Goal: Information Seeking & Learning: Learn about a topic

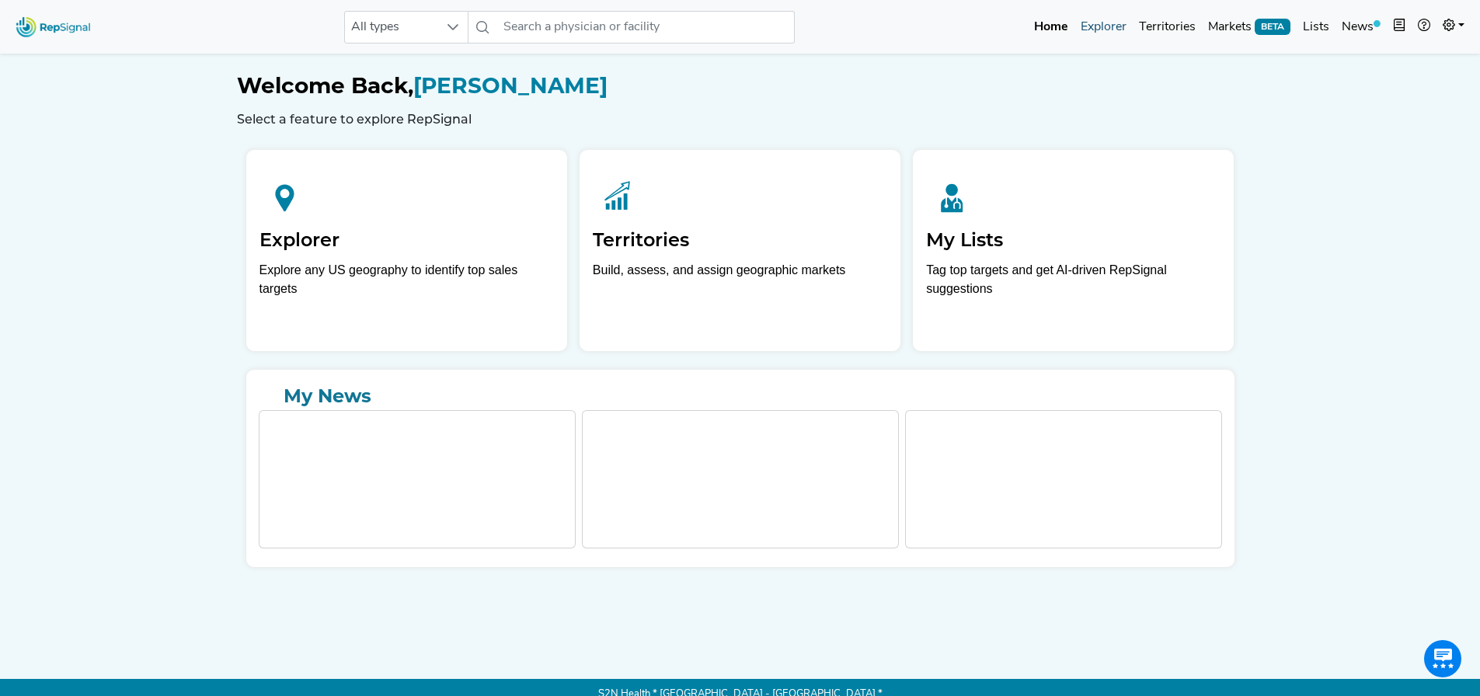
click at [1115, 29] on link "Explorer" at bounding box center [1103, 27] width 58 height 31
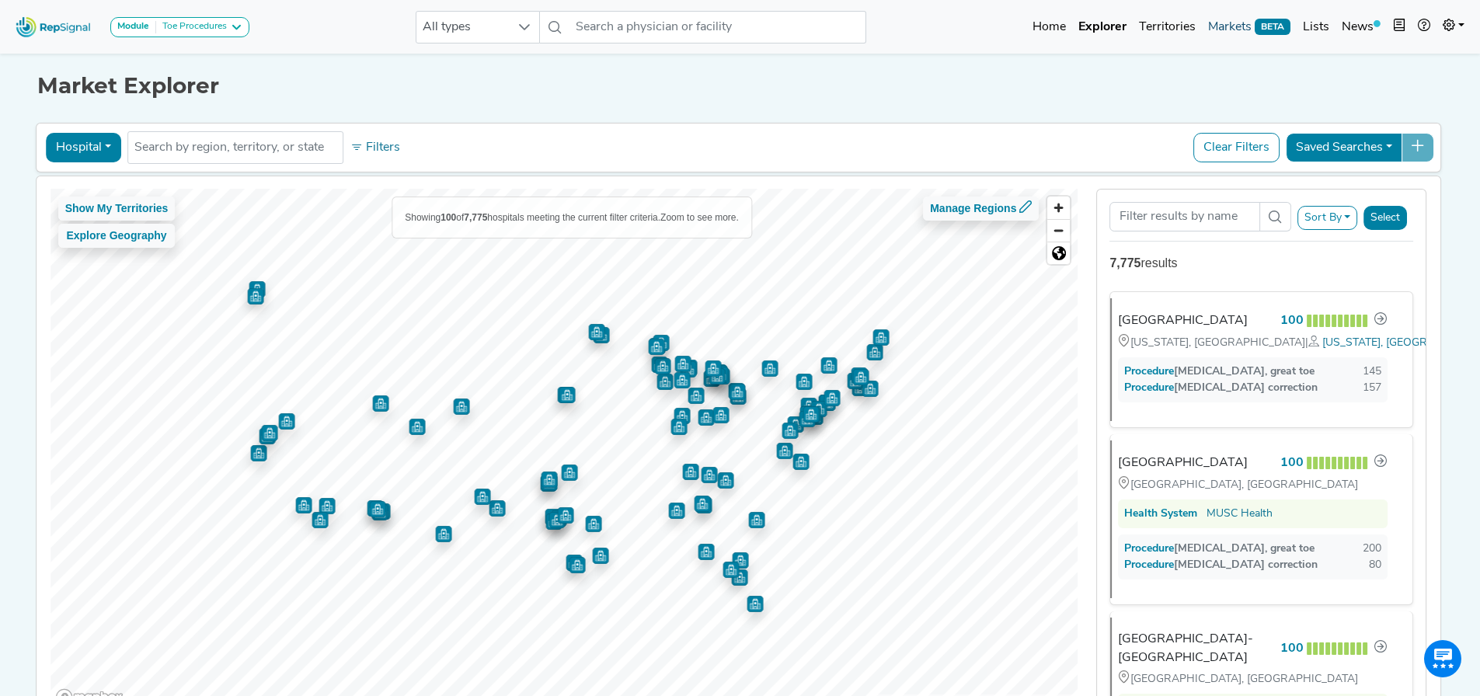
click at [1236, 24] on link "Markets BETA" at bounding box center [1249, 27] width 95 height 31
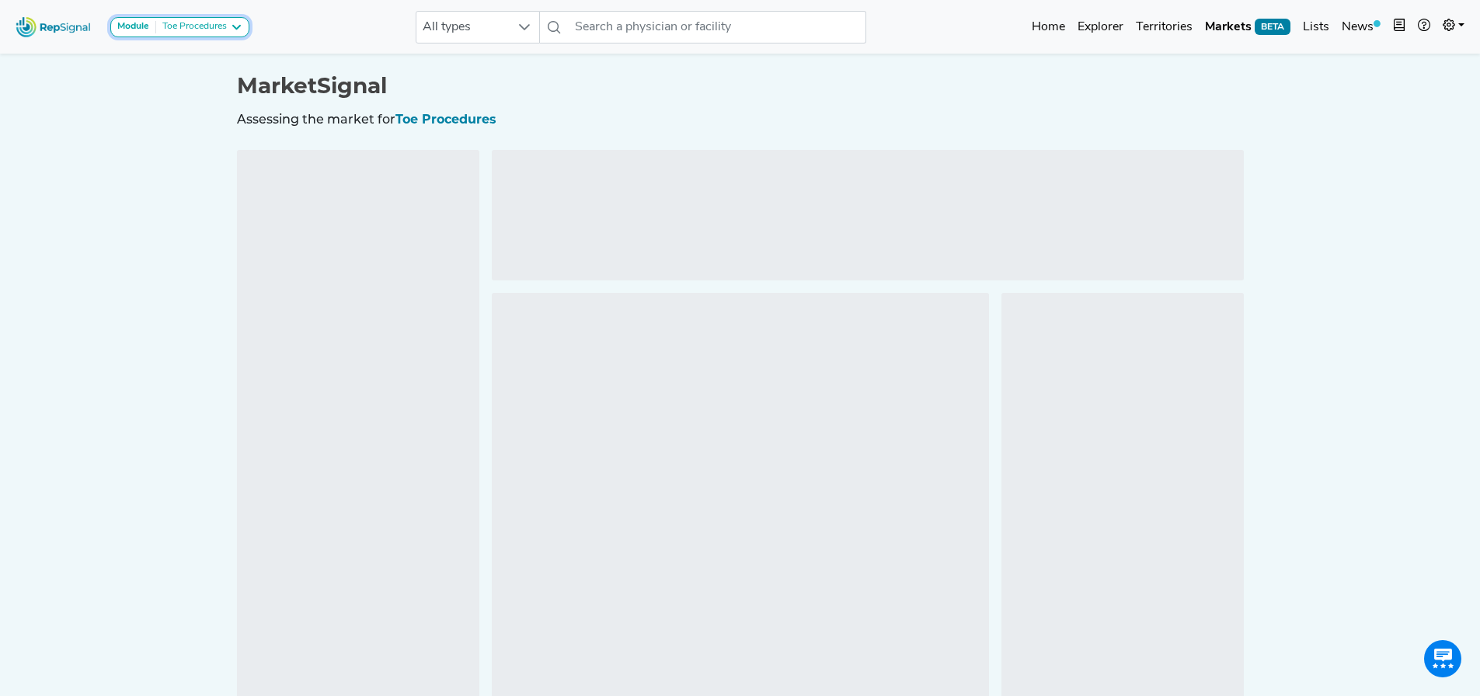
click at [234, 24] on button "Module Toe Procedures" at bounding box center [179, 27] width 139 height 20
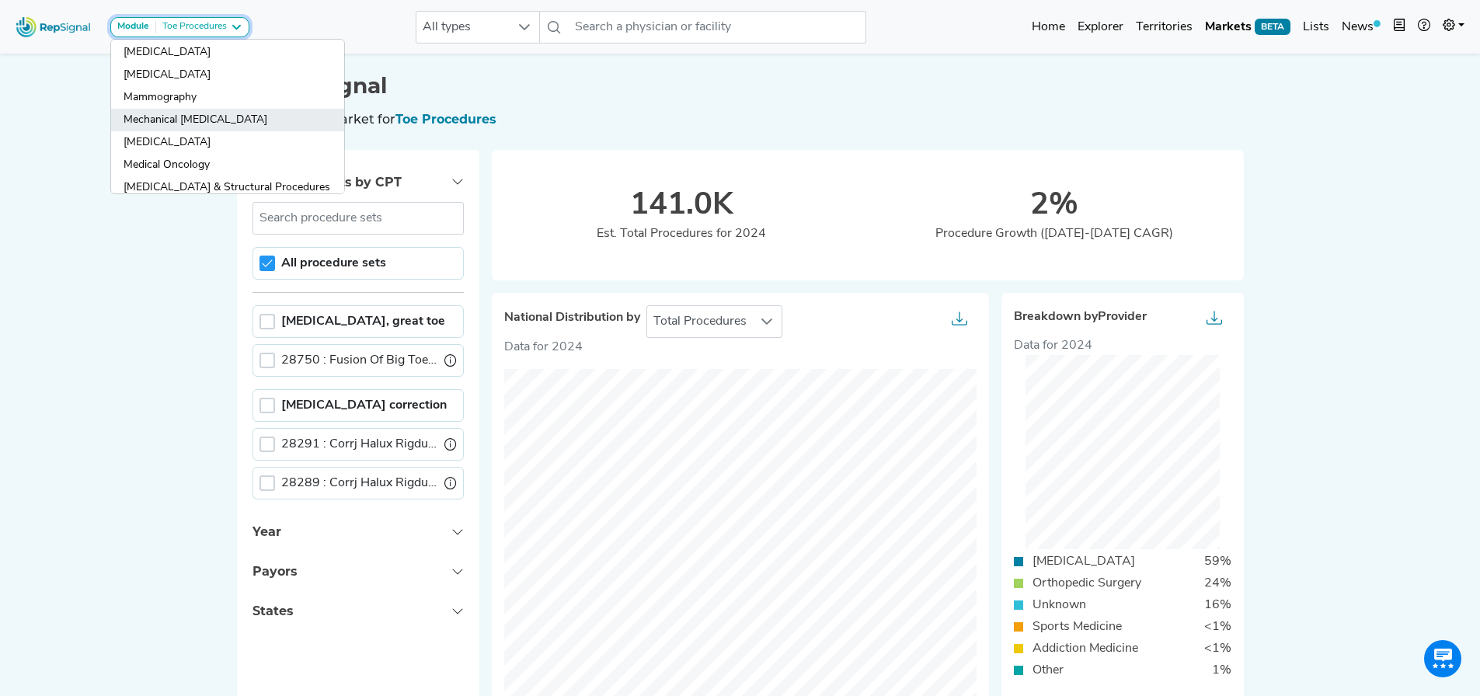
scroll to position [932, 0]
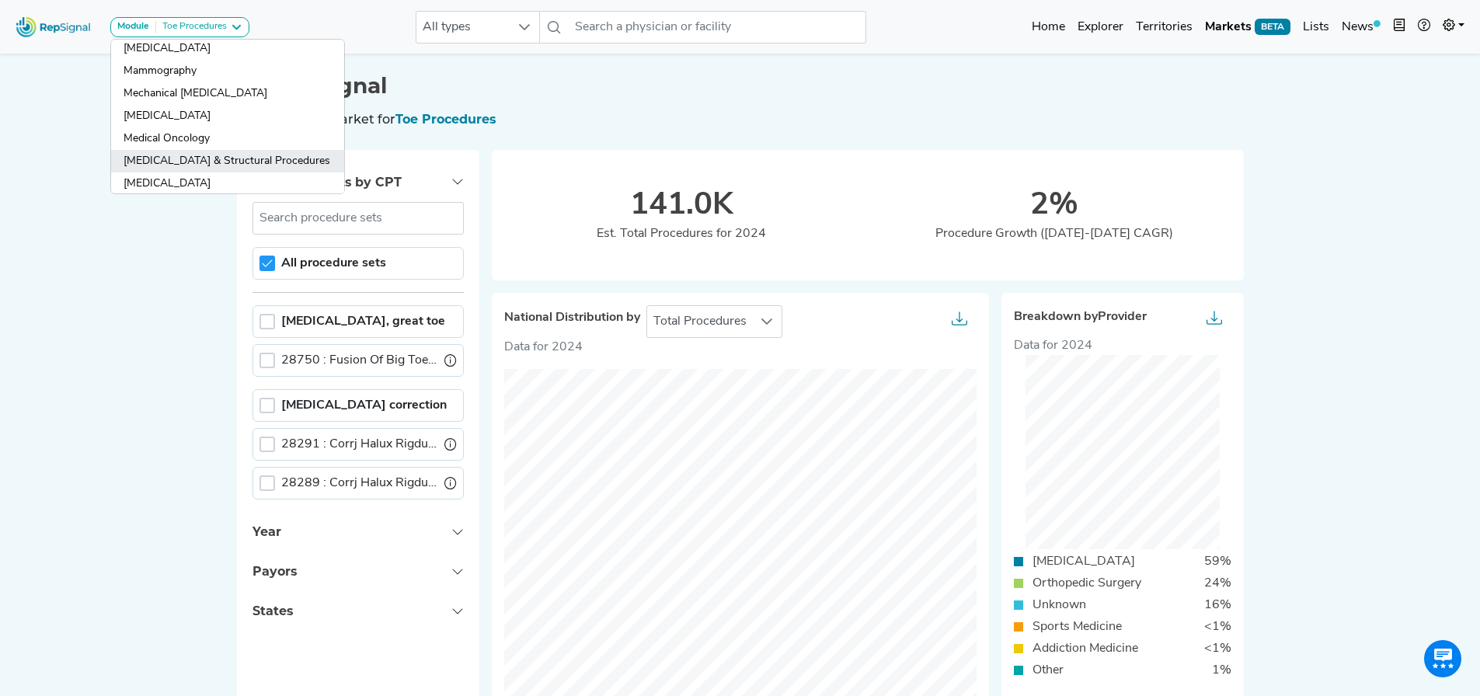
click at [182, 153] on link "[MEDICAL_DATA] & Structural Procedures" at bounding box center [227, 161] width 233 height 23
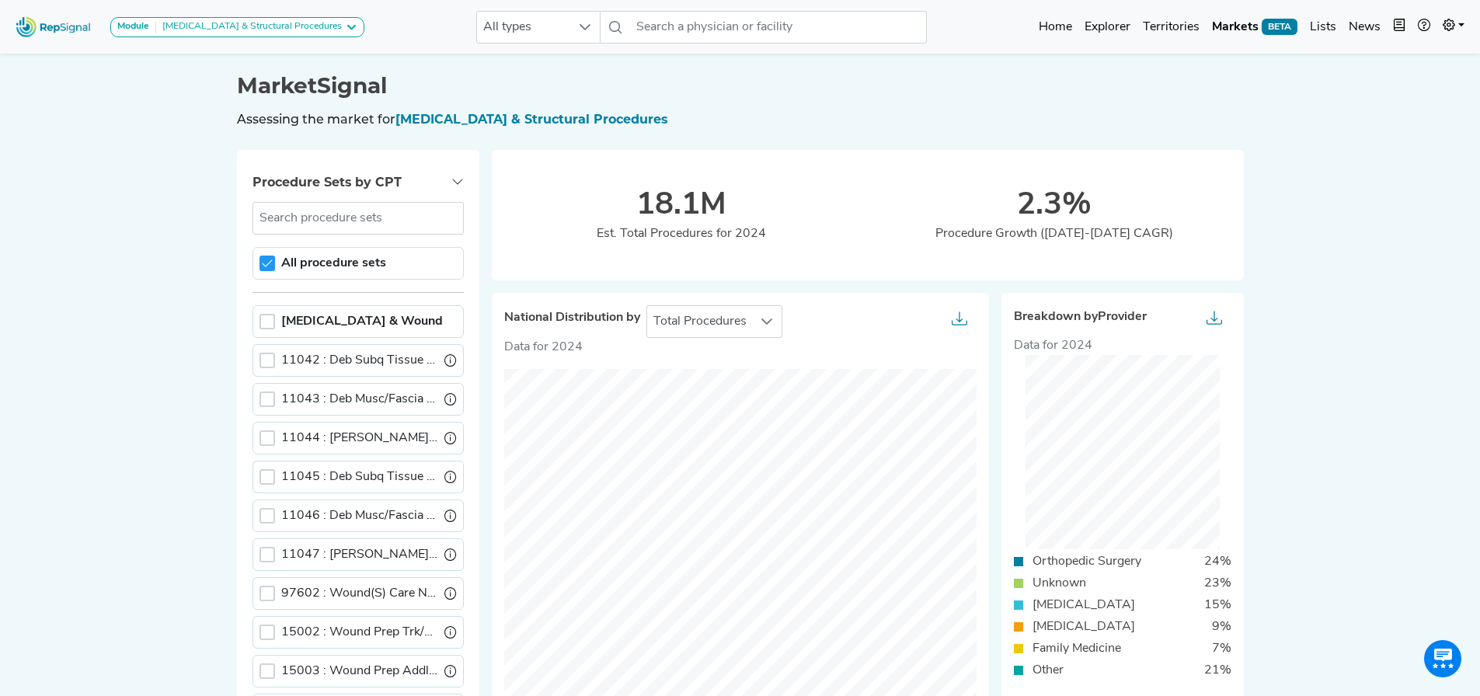
click at [267, 324] on div at bounding box center [267, 322] width 16 height 16
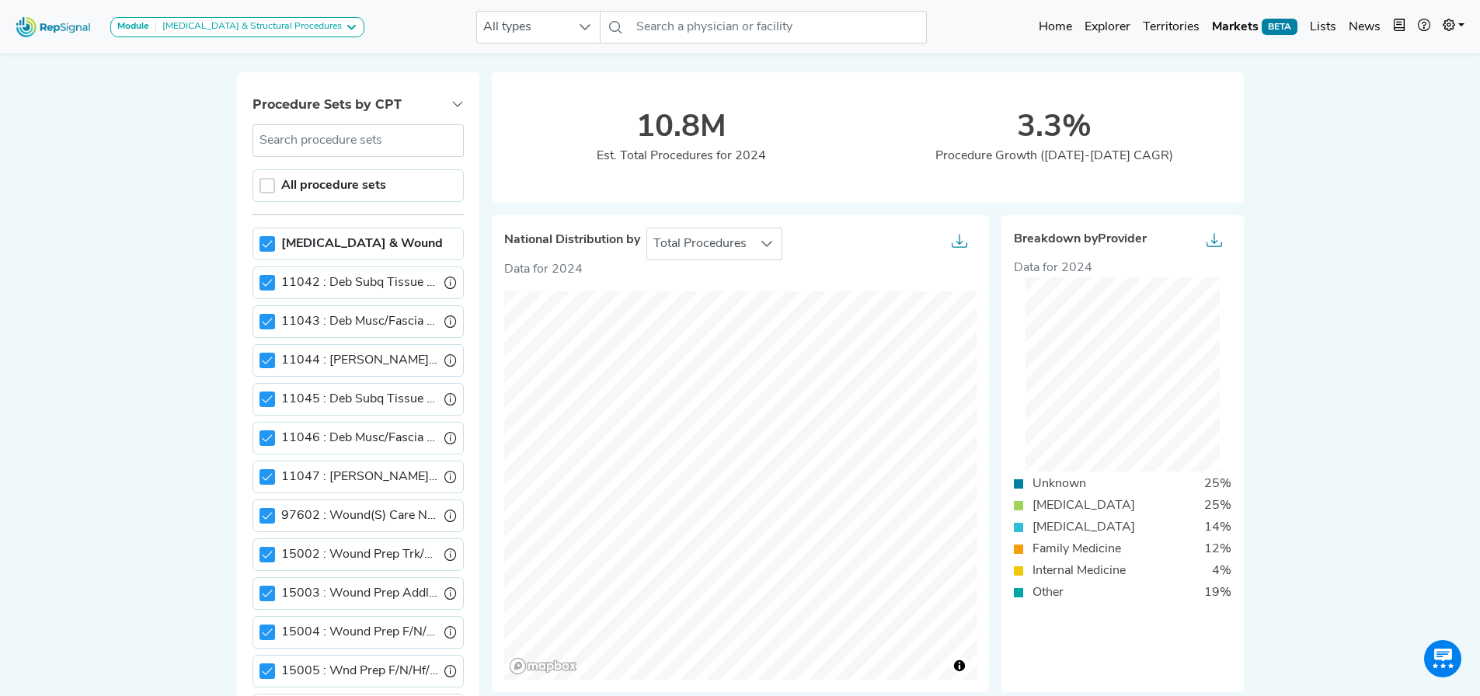
click at [258, 245] on div "[MEDICAL_DATA] & Wound" at bounding box center [357, 244] width 211 height 33
drag, startPoint x: 266, startPoint y: 245, endPoint x: 301, endPoint y: 338, distance: 99.6
click at [267, 245] on icon at bounding box center [267, 243] width 11 height 11
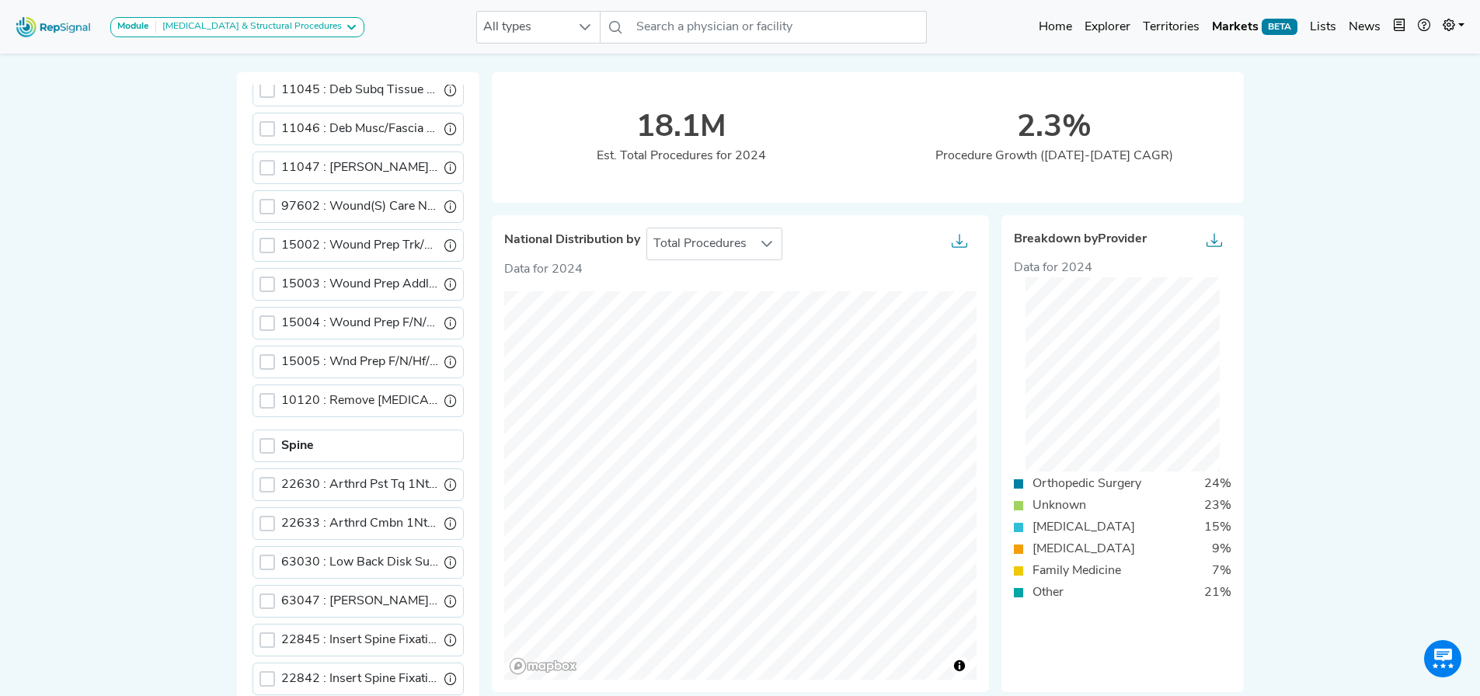
scroll to position [311, 0]
click at [266, 451] on div at bounding box center [267, 445] width 16 height 16
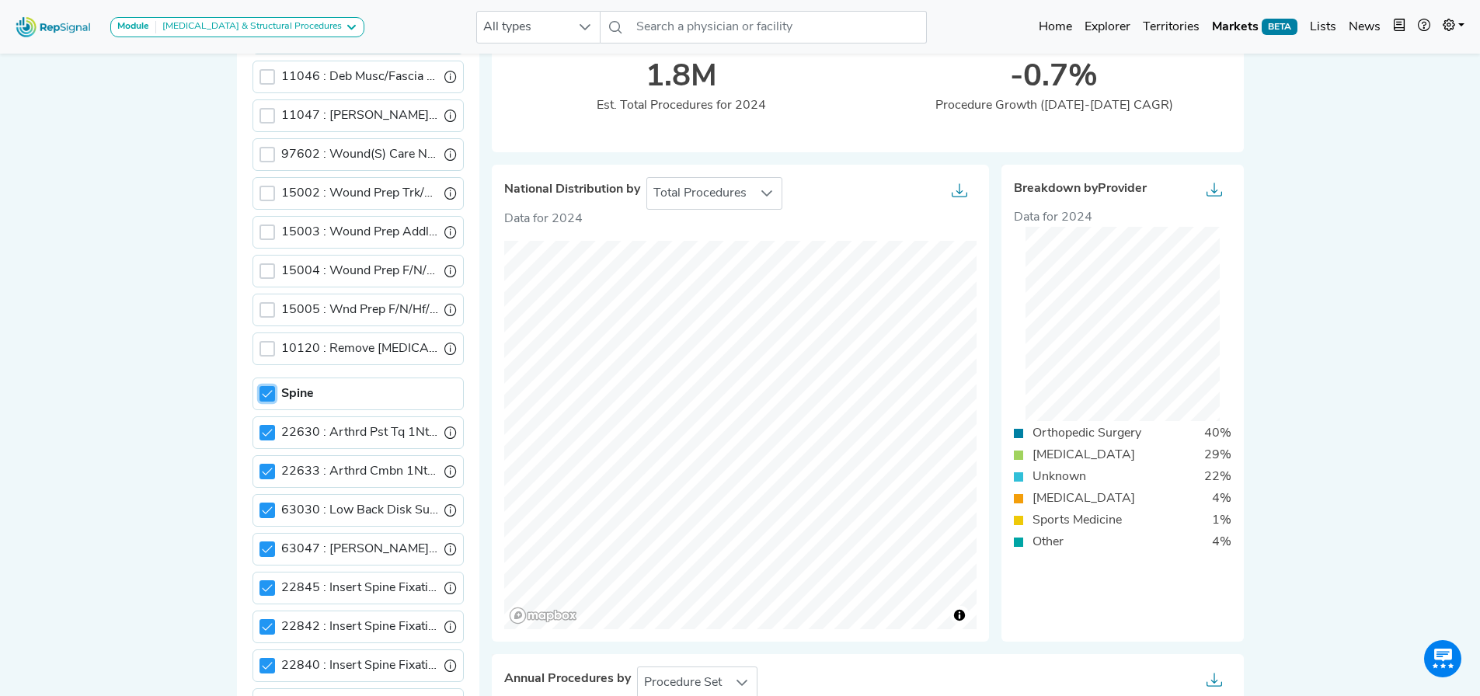
scroll to position [155, 0]
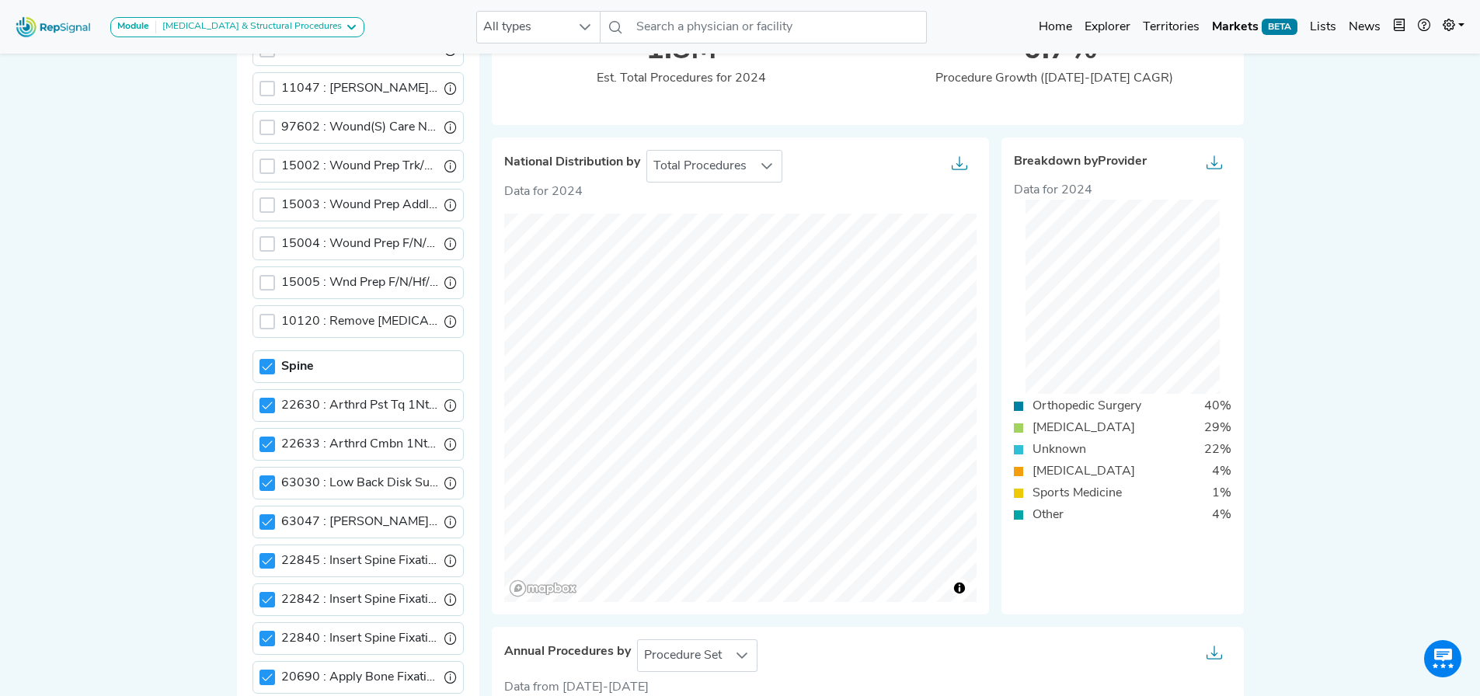
drag, startPoint x: 273, startPoint y: 365, endPoint x: 334, endPoint y: 420, distance: 81.9
click at [273, 365] on div at bounding box center [267, 367] width 16 height 16
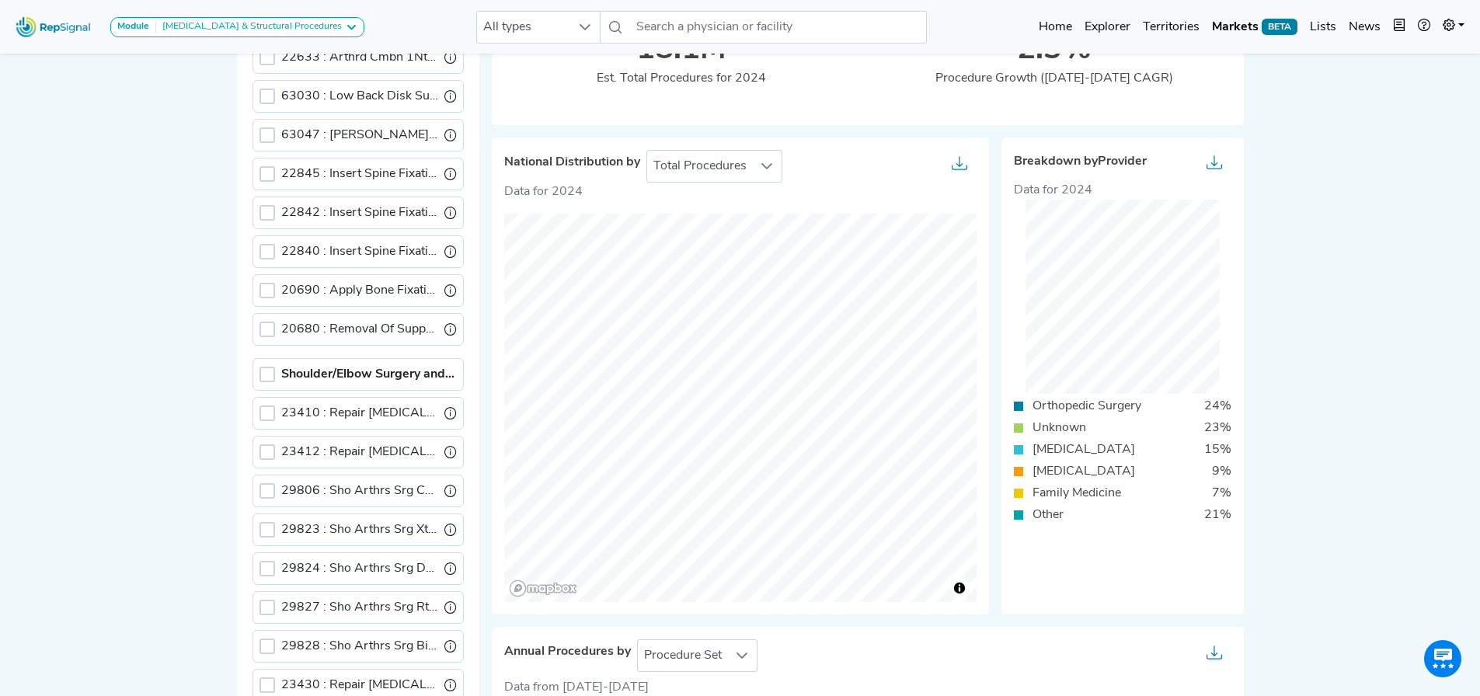
scroll to position [699, 0]
click at [269, 374] on div at bounding box center [267, 373] width 16 height 16
drag, startPoint x: 271, startPoint y: 371, endPoint x: 283, endPoint y: 385, distance: 18.8
click at [271, 371] on icon at bounding box center [267, 372] width 10 height 7
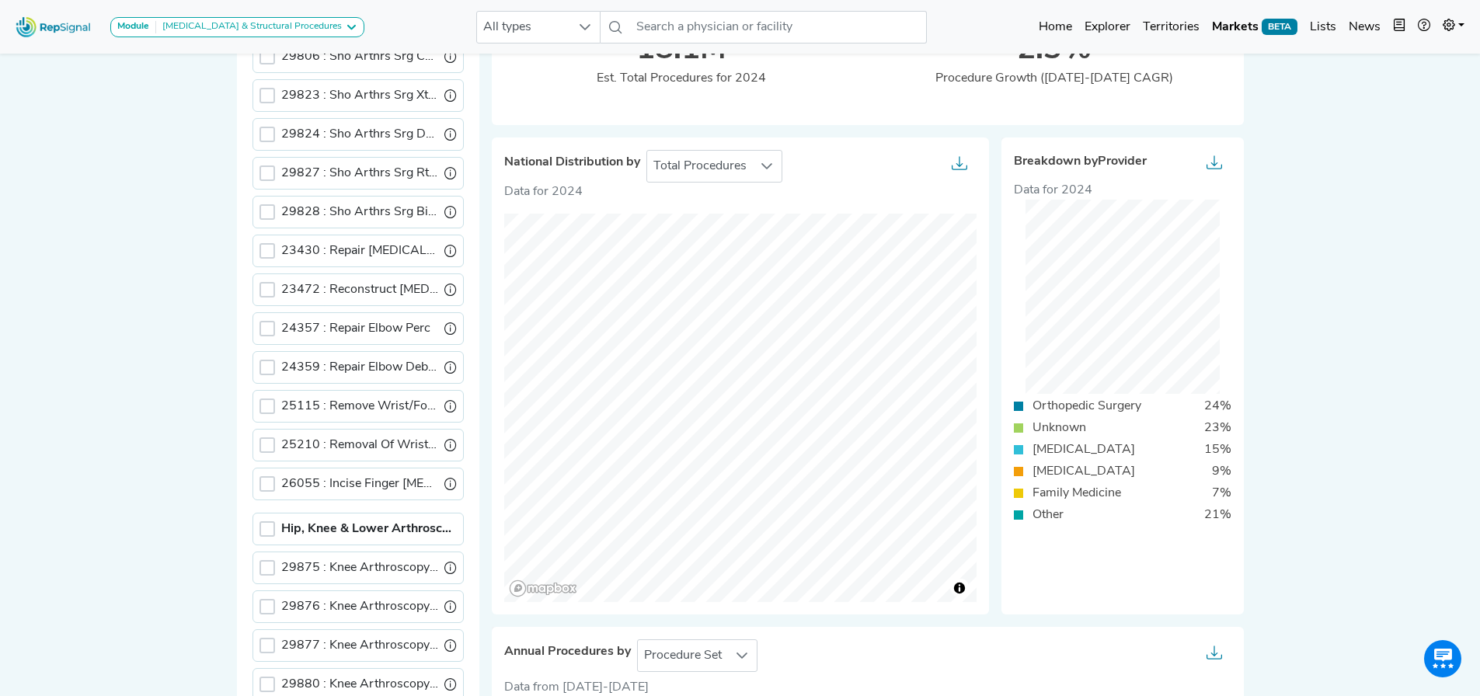
scroll to position [1156, 0]
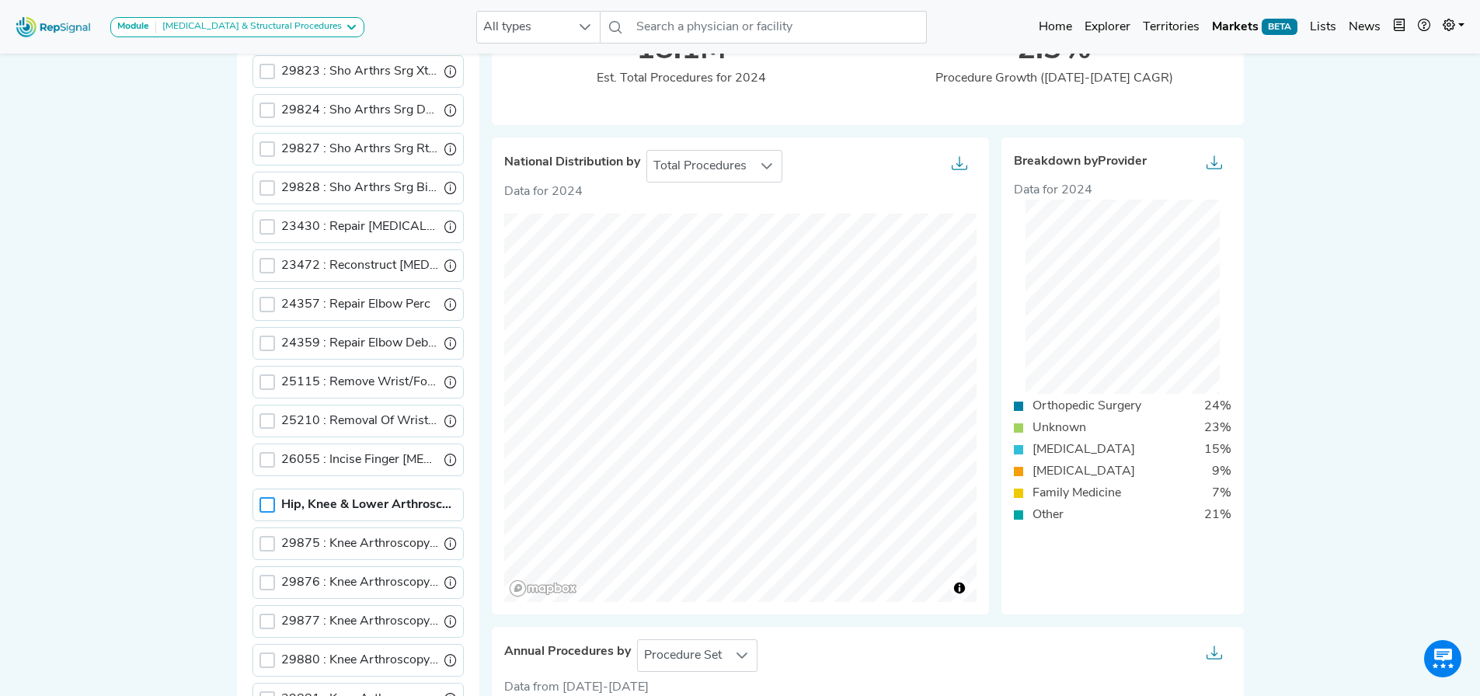
click at [263, 504] on div at bounding box center [267, 505] width 16 height 16
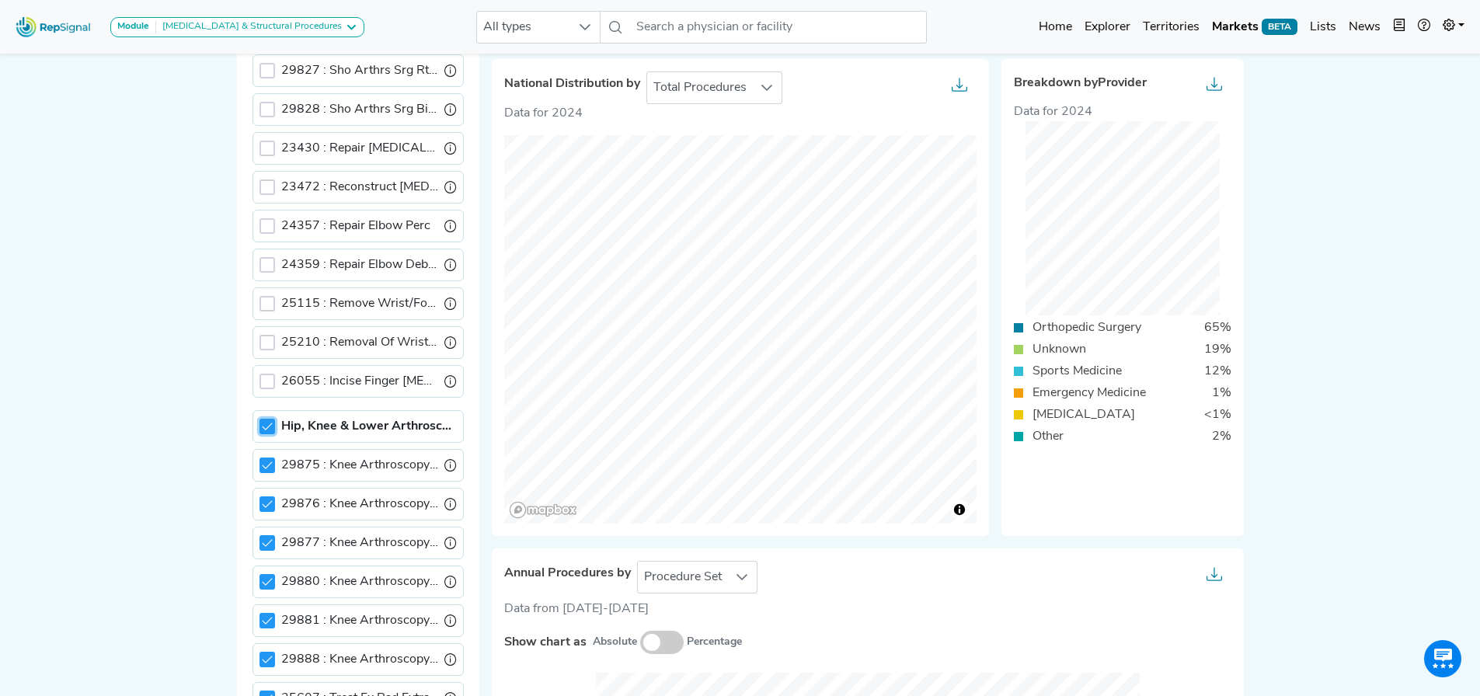
scroll to position [233, 0]
click at [265, 426] on icon at bounding box center [267, 427] width 11 height 11
click at [245, 23] on div "[MEDICAL_DATA] & Structural Procedures" at bounding box center [249, 27] width 186 height 12
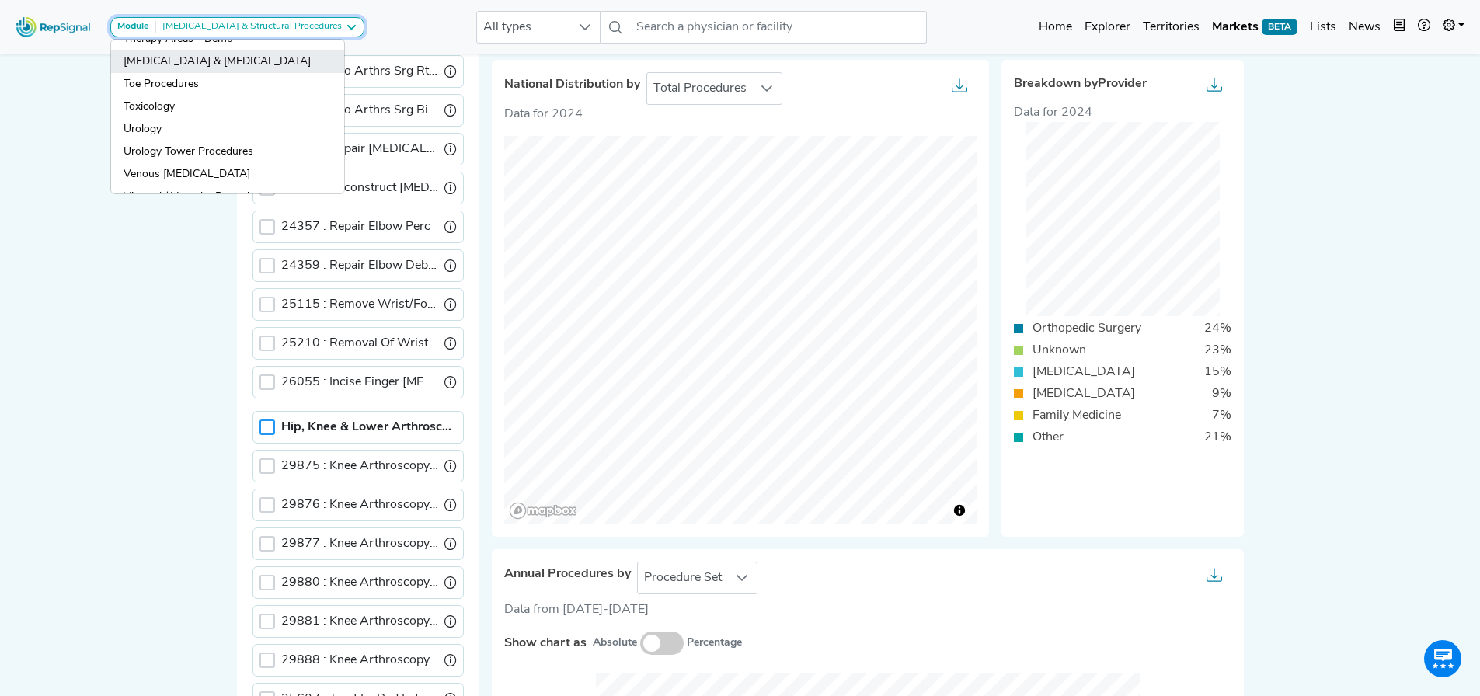
scroll to position [1631, 0]
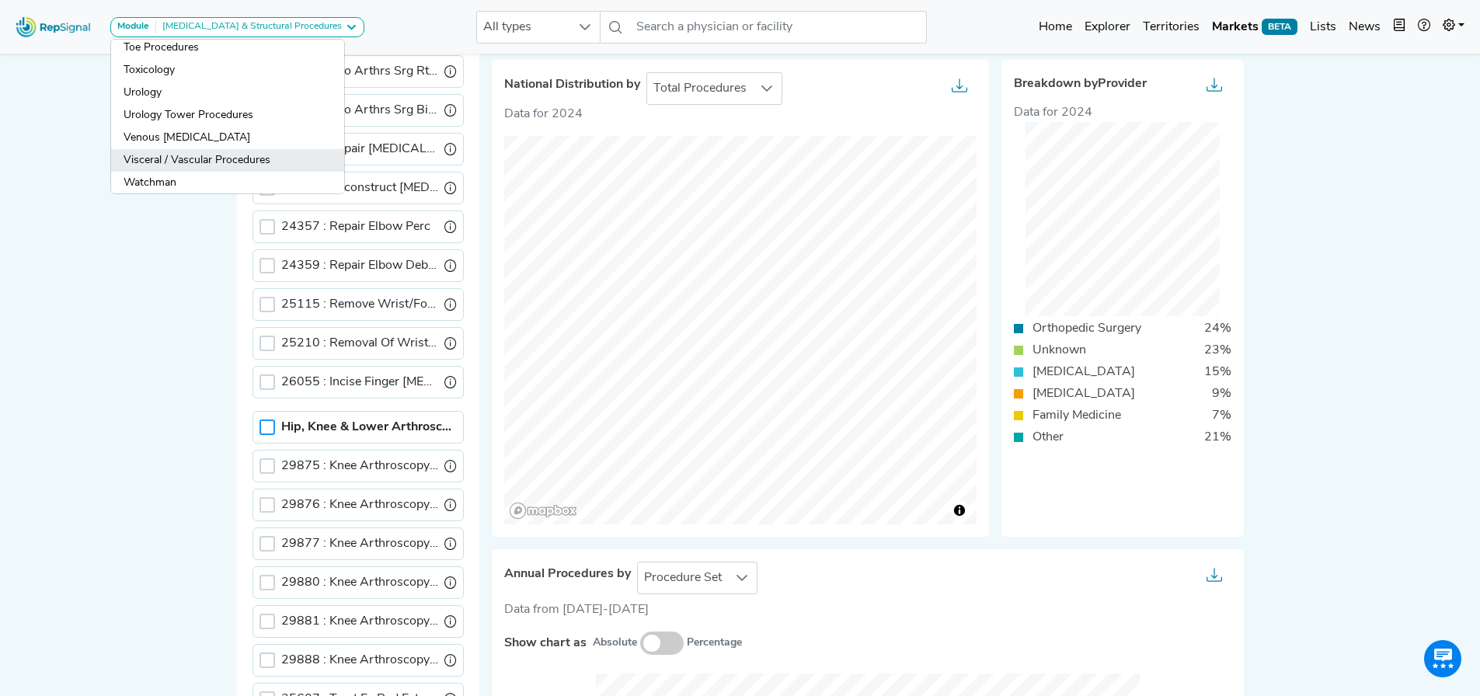
click at [183, 165] on link "Visceral / Vascular Procedures" at bounding box center [227, 160] width 233 height 23
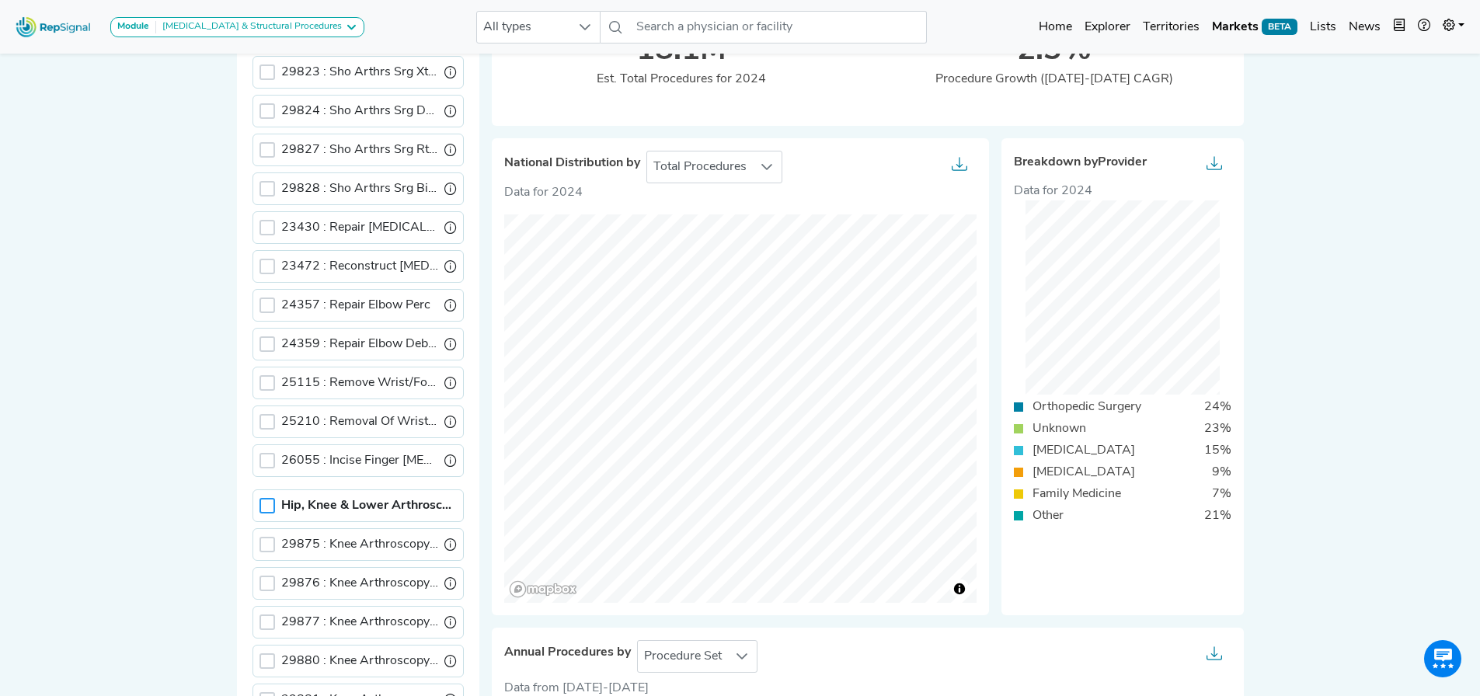
scroll to position [0, 0]
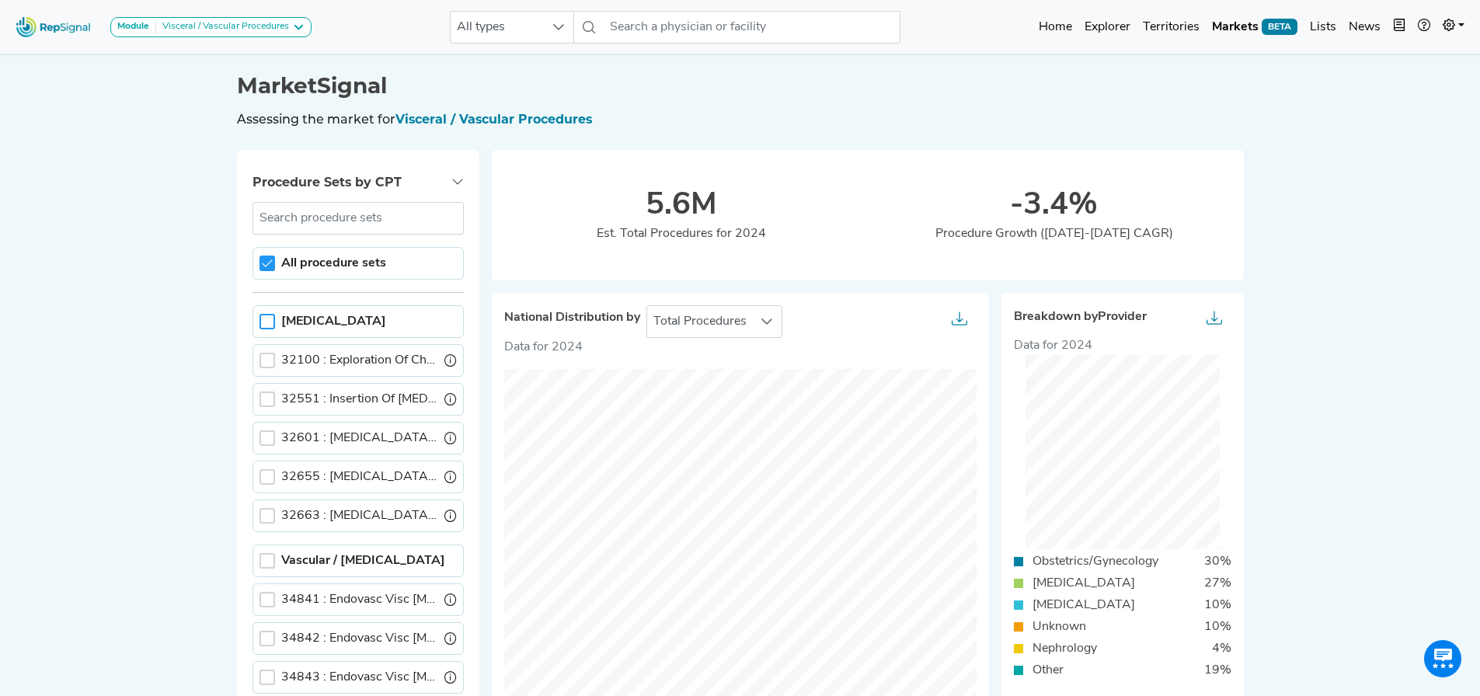
click at [266, 326] on div at bounding box center [267, 322] width 16 height 16
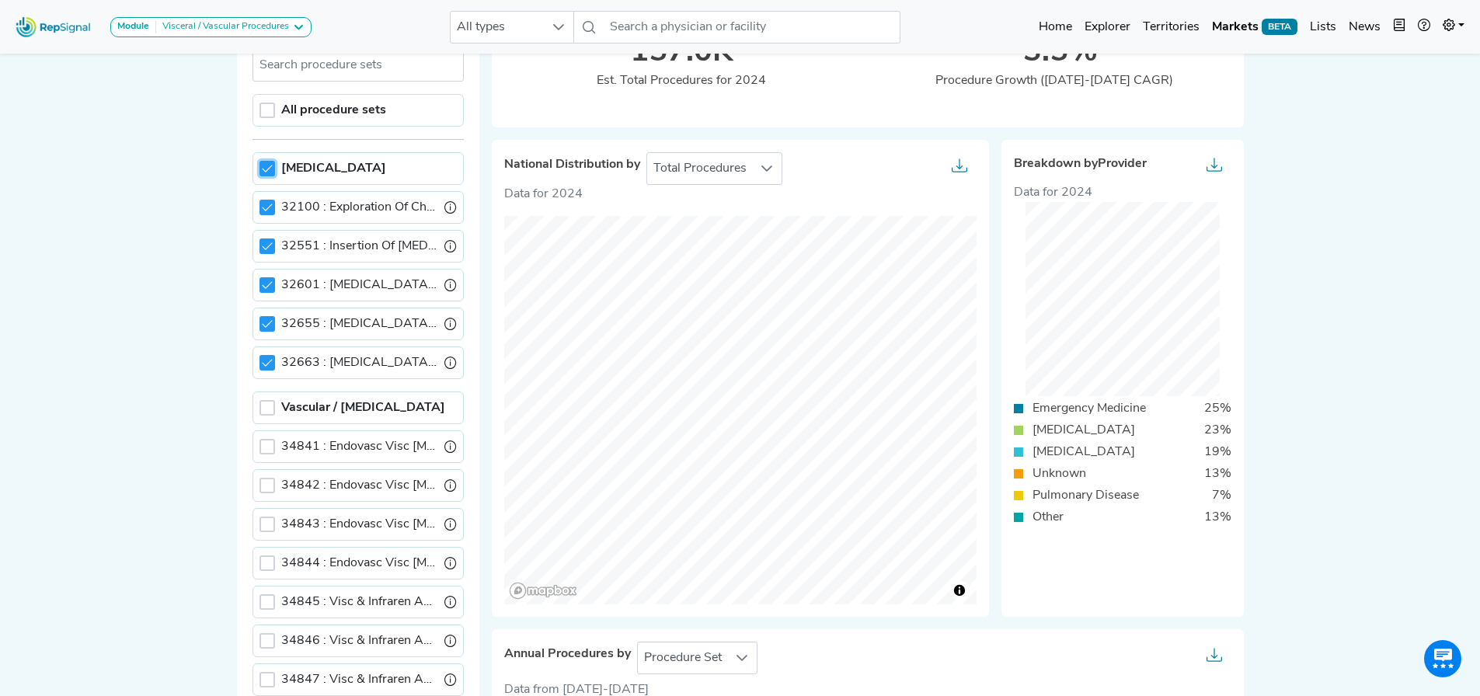
scroll to position [155, 0]
drag, startPoint x: 273, startPoint y: 161, endPoint x: 265, endPoint y: 338, distance: 177.3
click at [272, 162] on div at bounding box center [267, 166] width 16 height 16
click at [270, 404] on div at bounding box center [267, 406] width 16 height 16
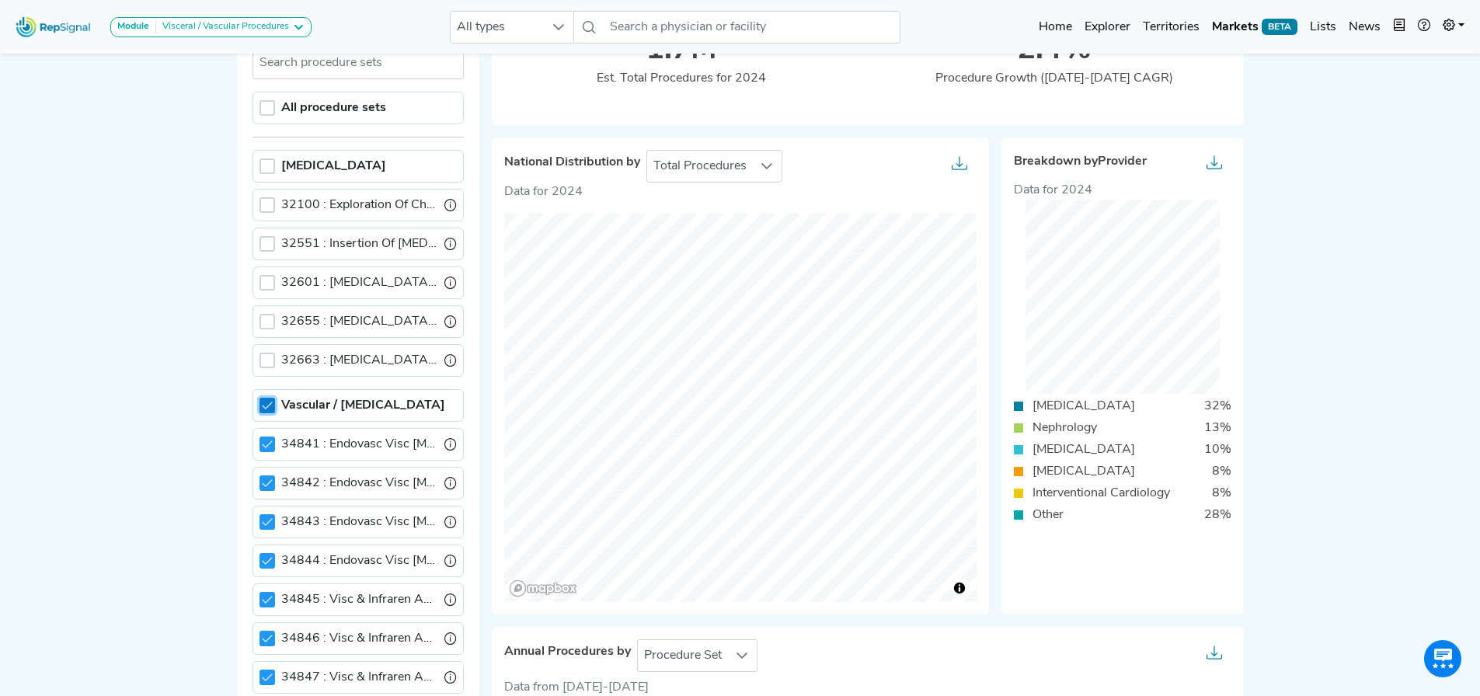
scroll to position [8, 5]
click at [275, 402] on div "Vascular / [MEDICAL_DATA]" at bounding box center [357, 405] width 211 height 33
click at [270, 407] on icon at bounding box center [267, 405] width 11 height 11
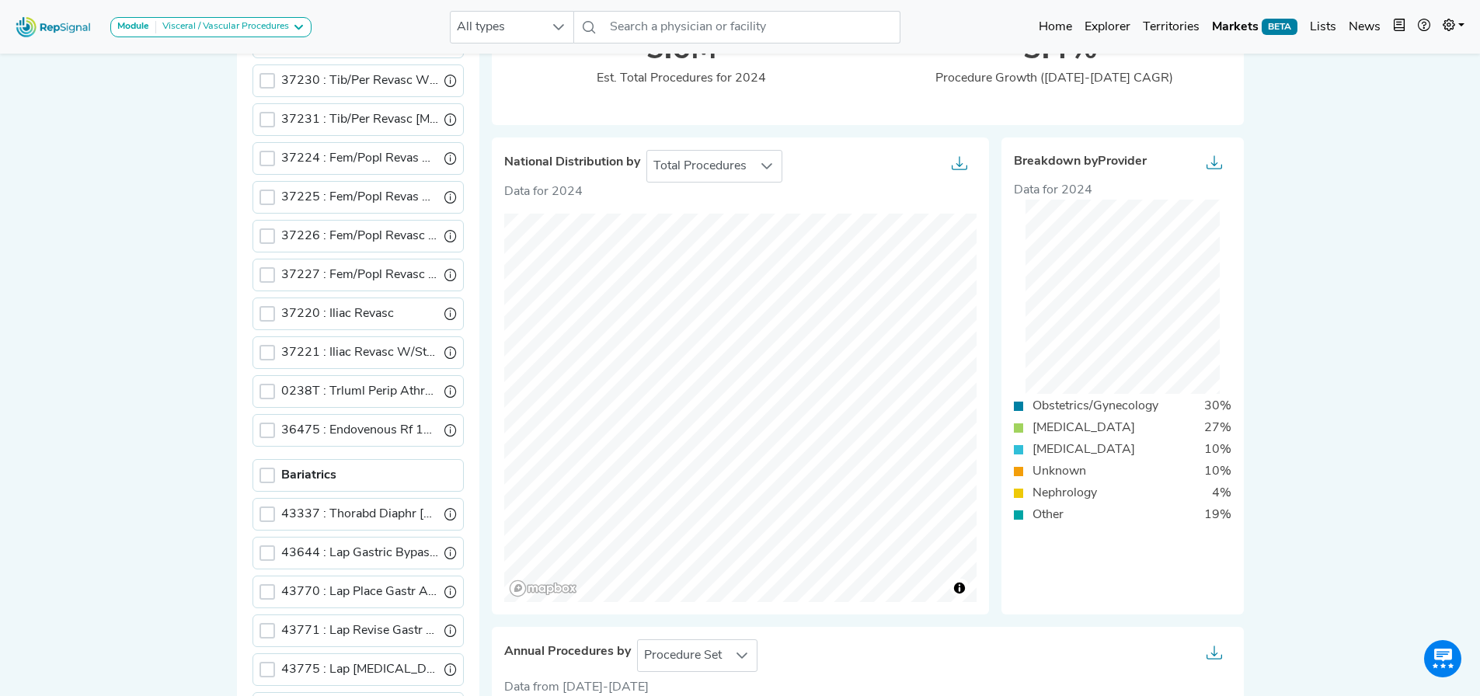
scroll to position [1165, 0]
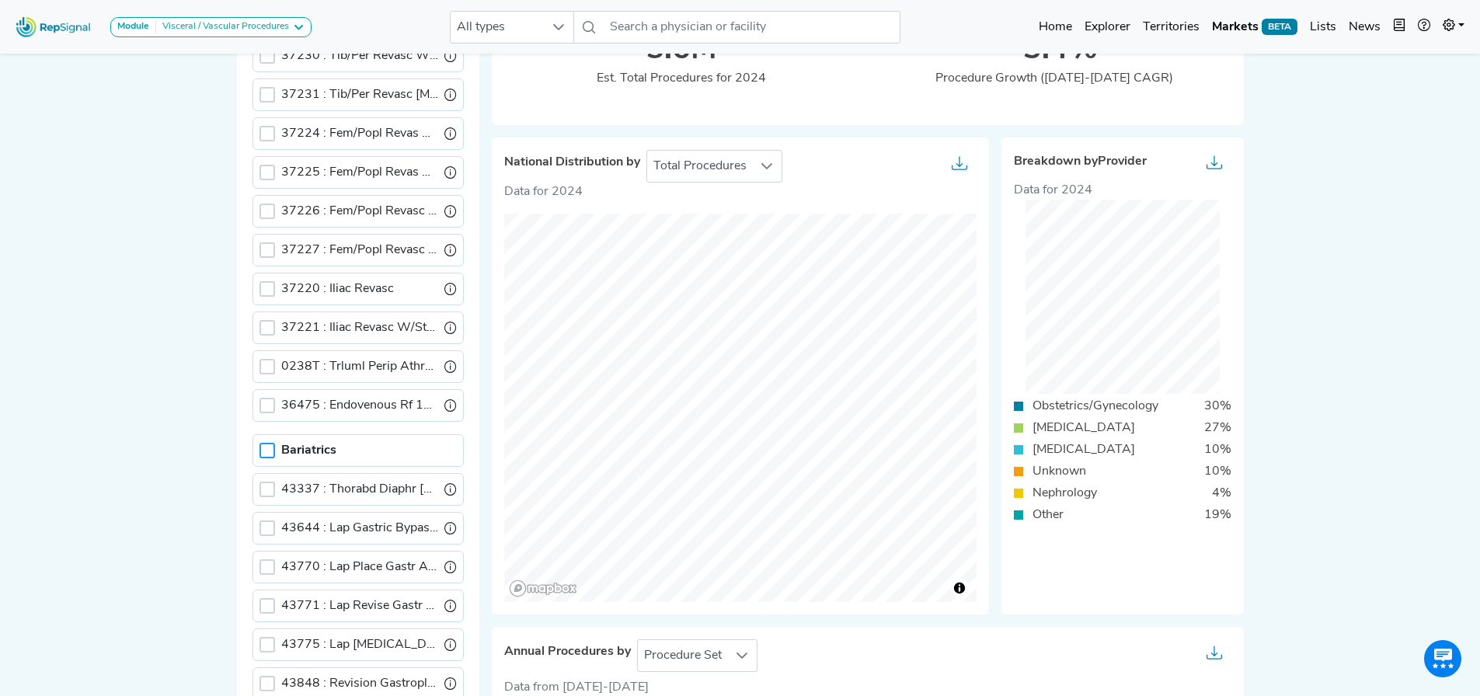
click at [266, 450] on div at bounding box center [267, 451] width 16 height 16
click at [266, 451] on icon at bounding box center [267, 450] width 11 height 11
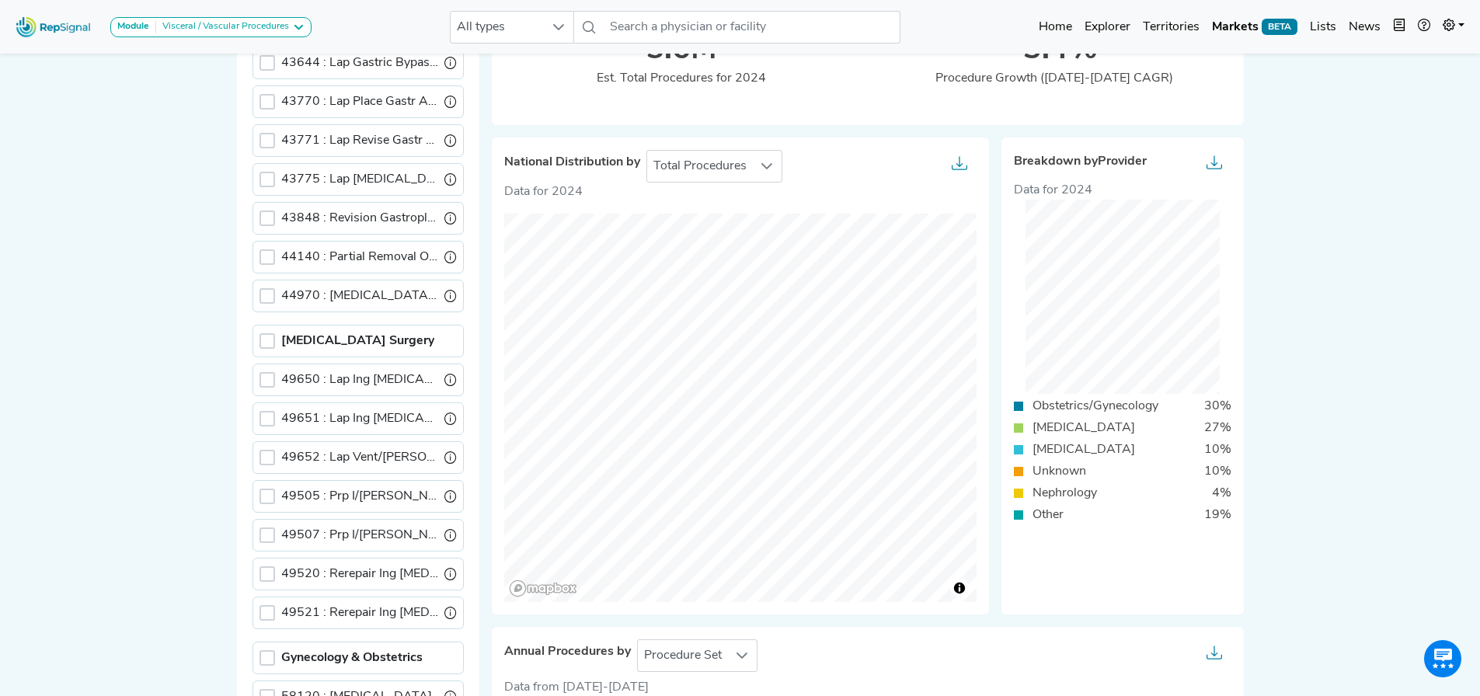
scroll to position [1631, 0]
click at [273, 346] on div at bounding box center [267, 340] width 16 height 16
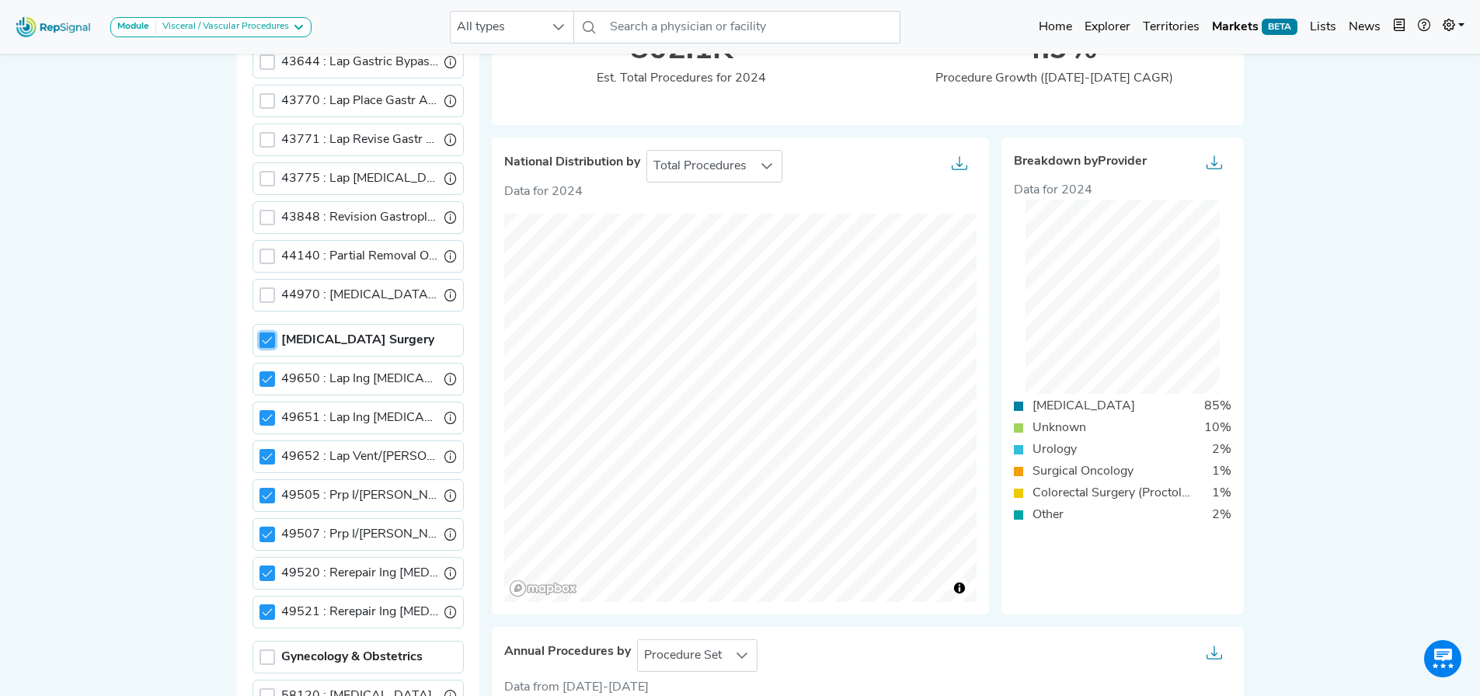
scroll to position [8, 5]
click at [266, 341] on icon at bounding box center [267, 340] width 11 height 11
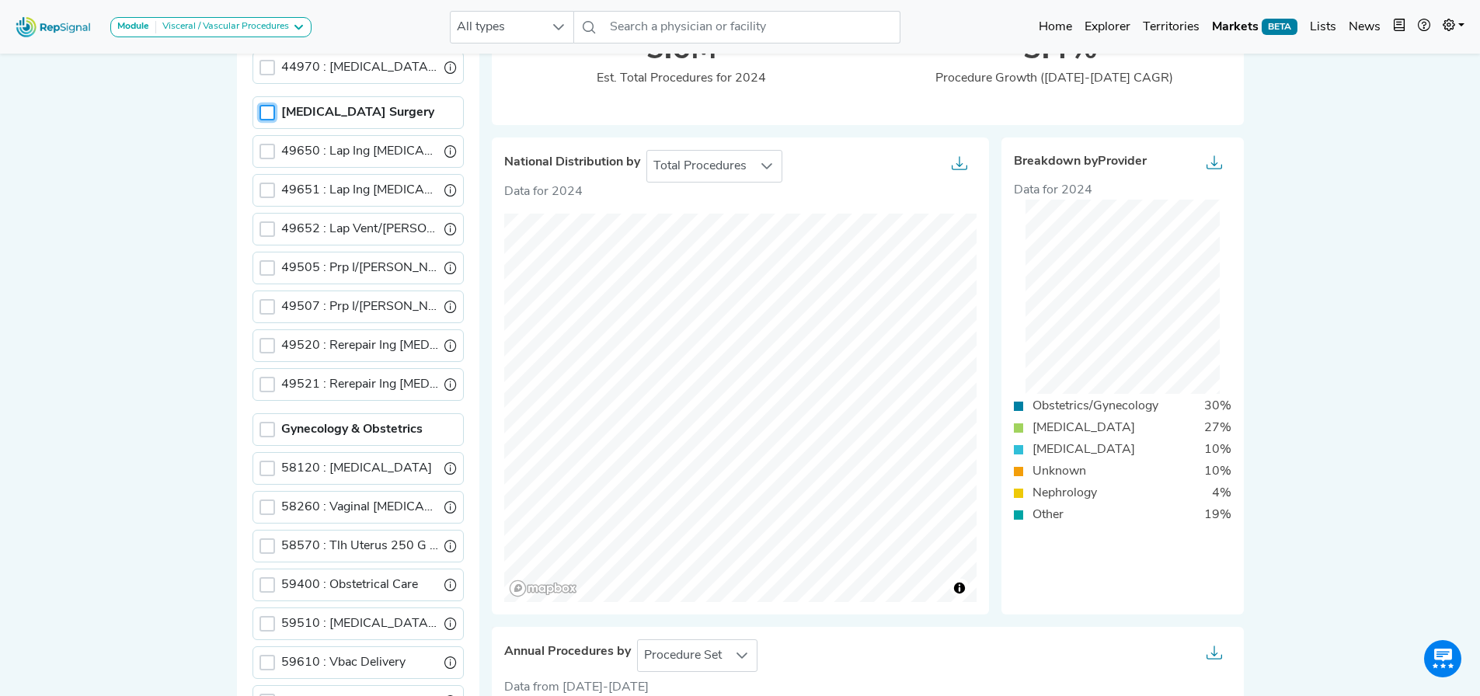
scroll to position [1861, 0]
click at [266, 430] on div at bounding box center [267, 427] width 16 height 16
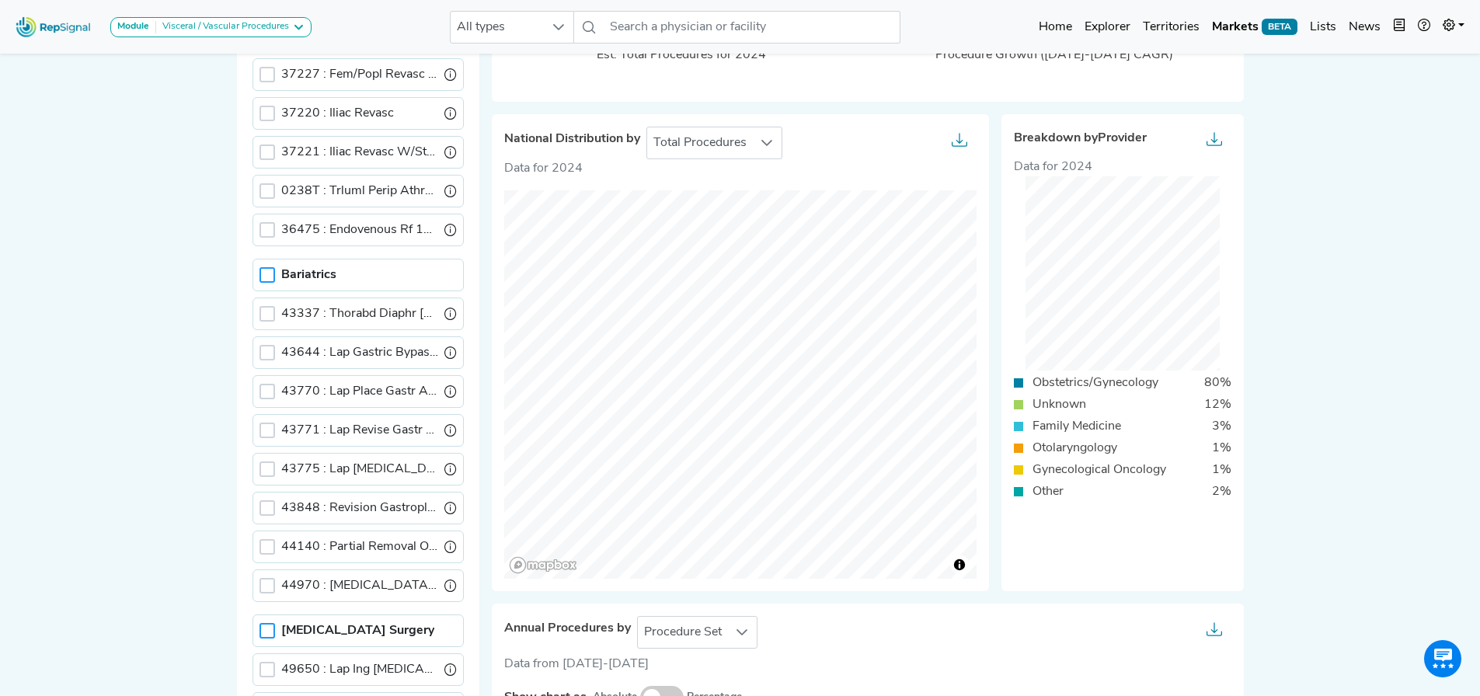
scroll to position [0, 0]
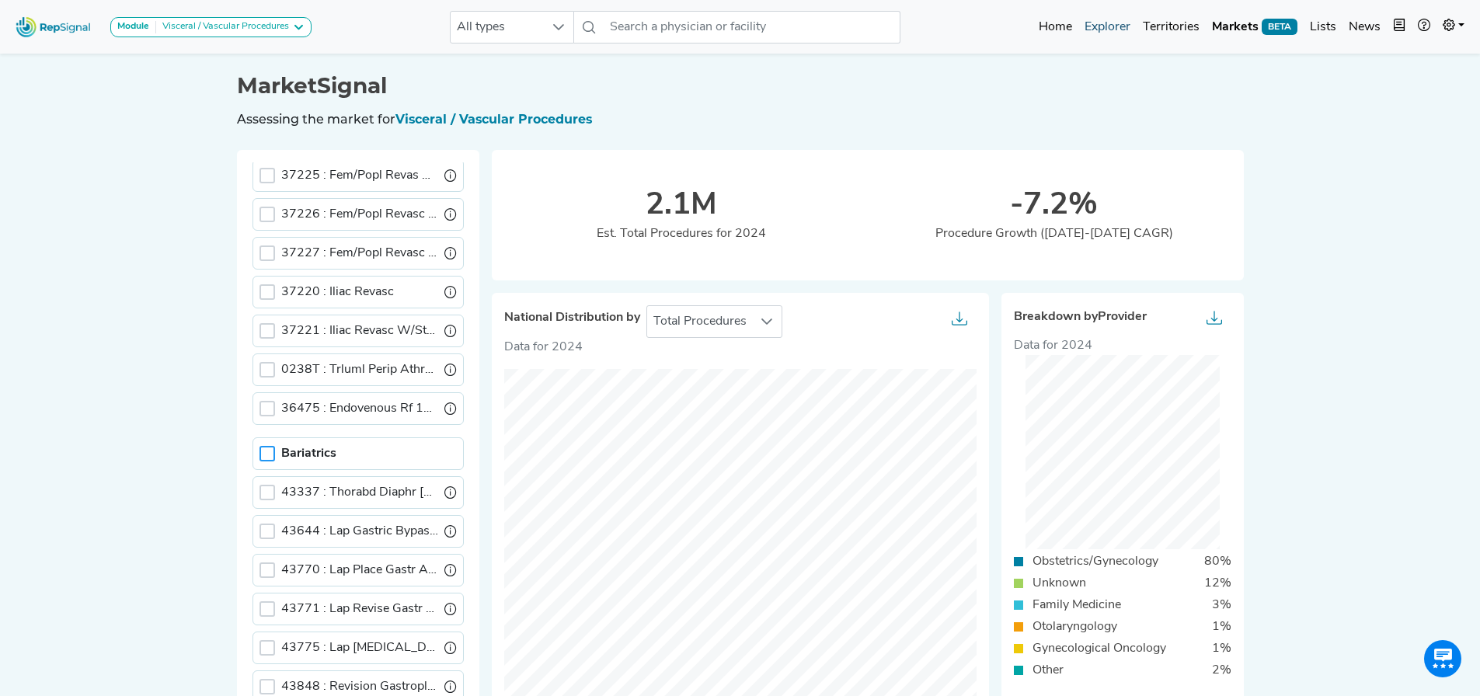
click at [1103, 33] on link "Explorer" at bounding box center [1107, 27] width 58 height 31
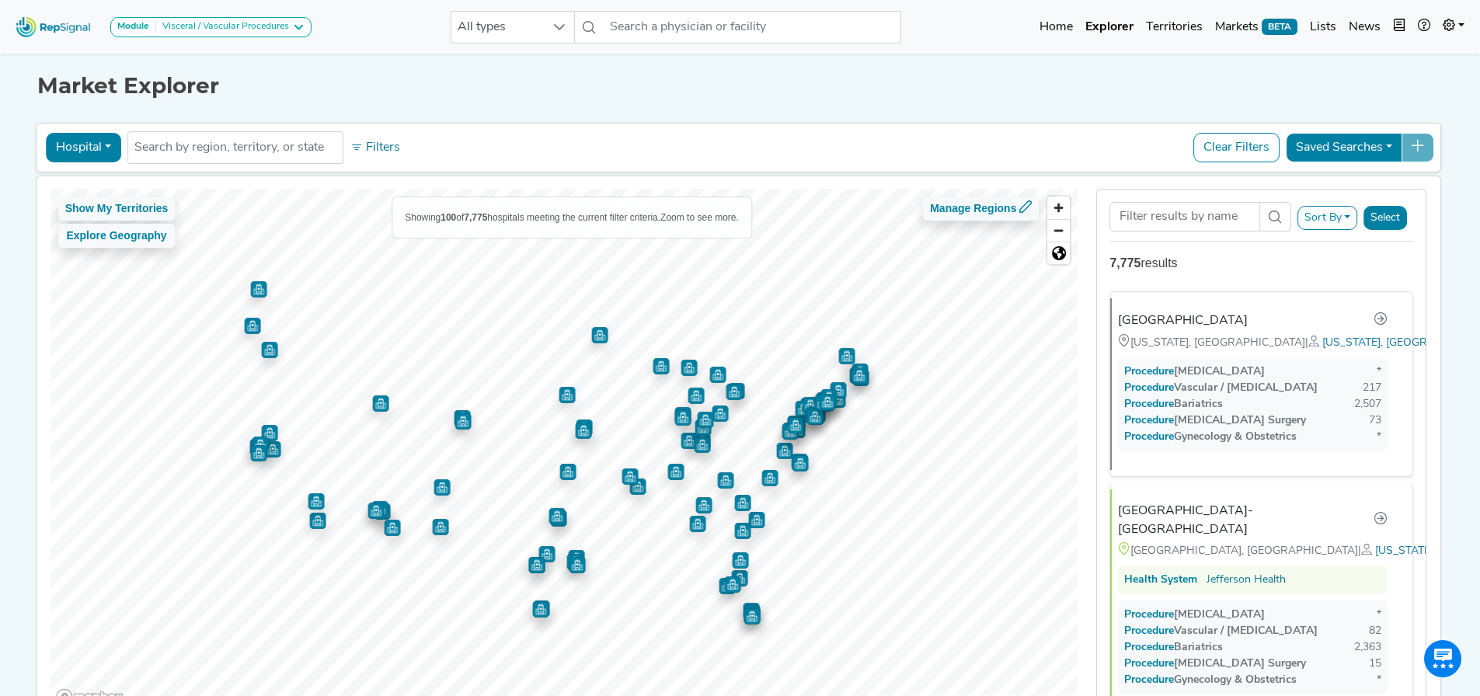
click at [95, 143] on button "Hospital" at bounding box center [83, 148] width 75 height 30
click at [100, 189] on link "Physician" at bounding box center [108, 183] width 123 height 25
